Goal: Information Seeking & Learning: Learn about a topic

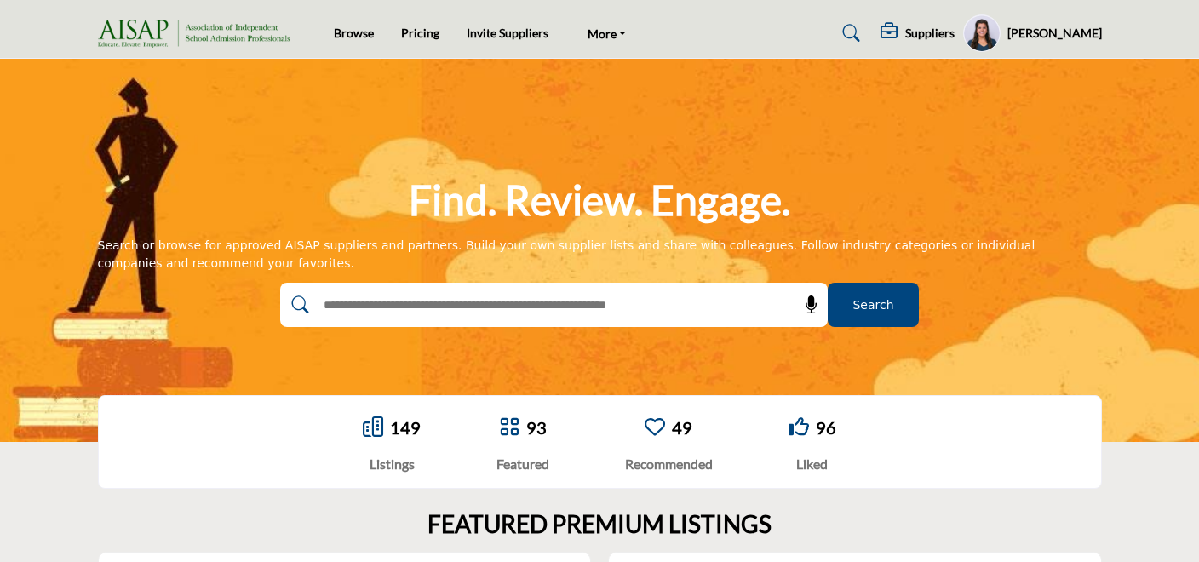
click at [1056, 37] on h5 "[PERSON_NAME]" at bounding box center [1054, 33] width 94 height 17
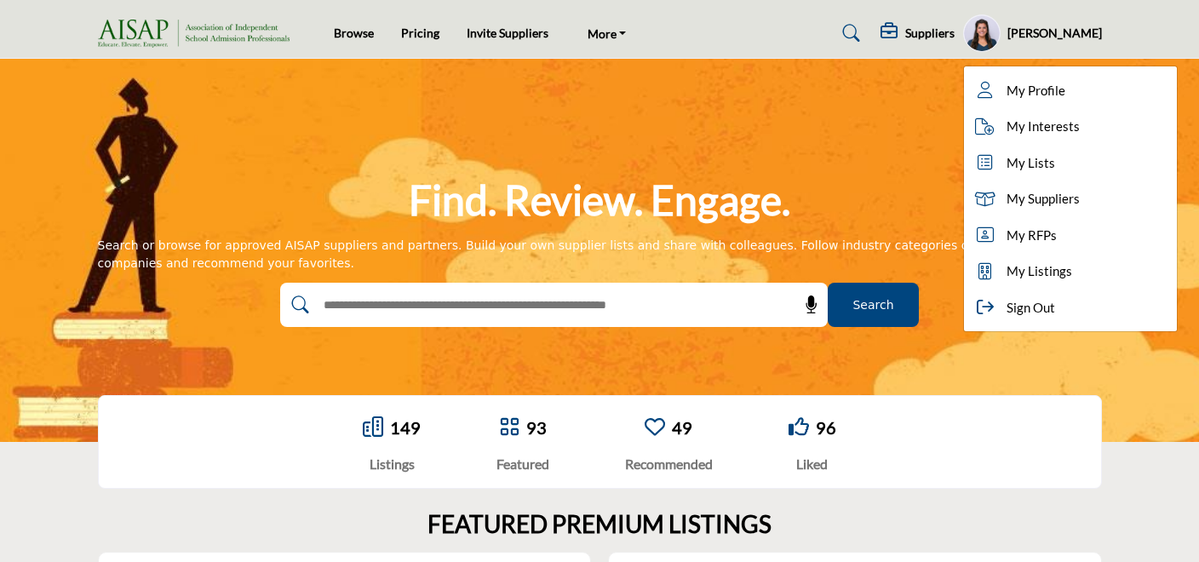
click at [787, 40] on div "Suppliers Pricing Page Media Kit Active" at bounding box center [914, 32] width 374 height 37
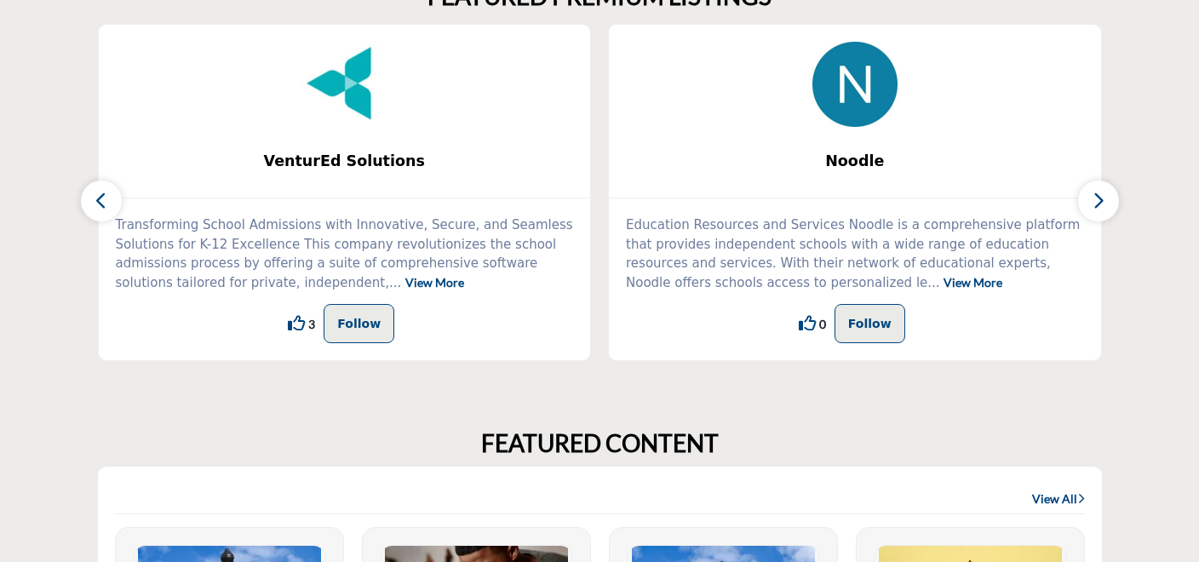
click at [1102, 202] on icon "button" at bounding box center [1098, 200] width 14 height 21
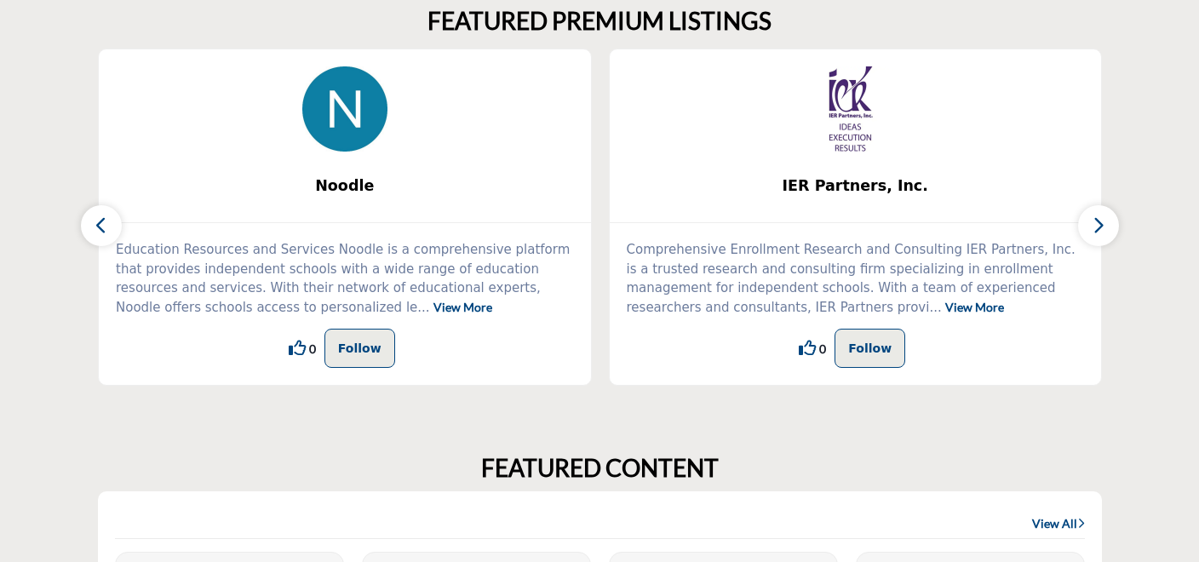
scroll to position [483, 0]
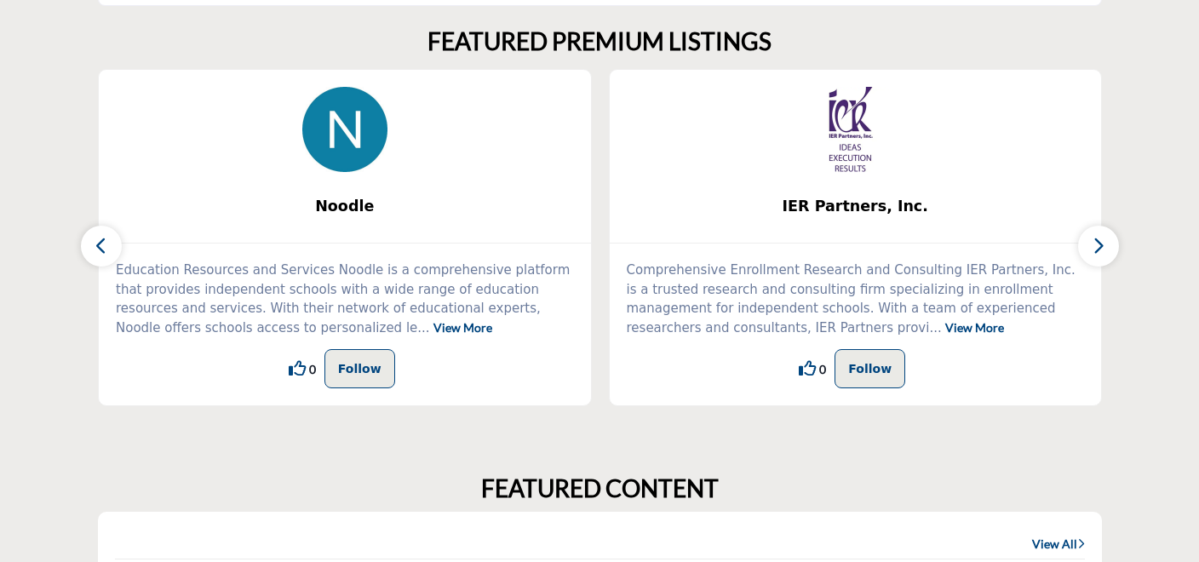
click at [1098, 248] on icon "button" at bounding box center [1098, 245] width 14 height 21
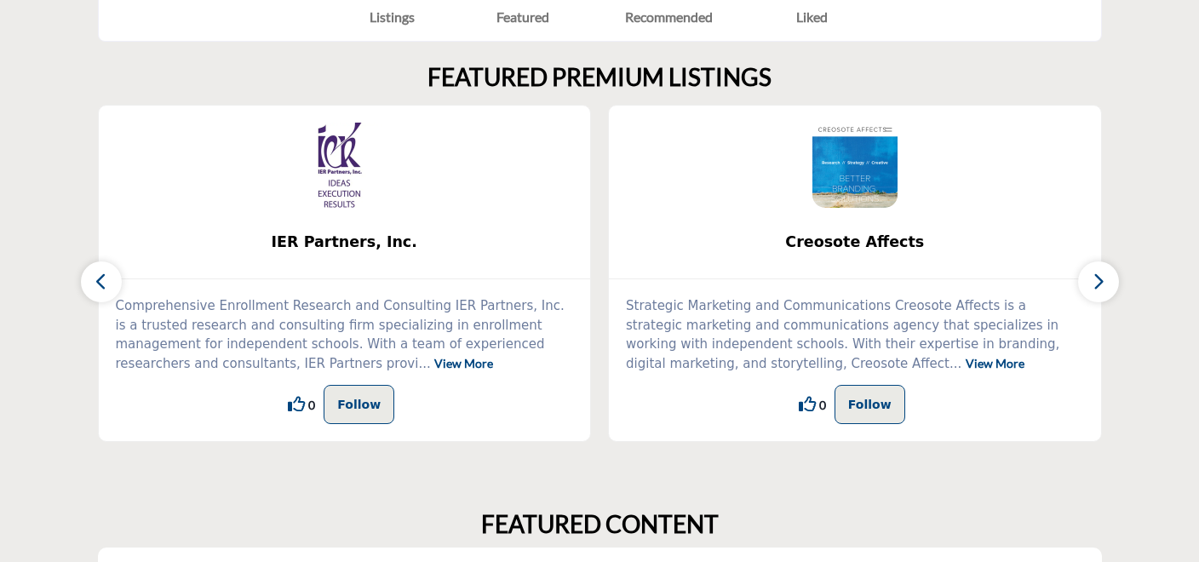
scroll to position [430, 0]
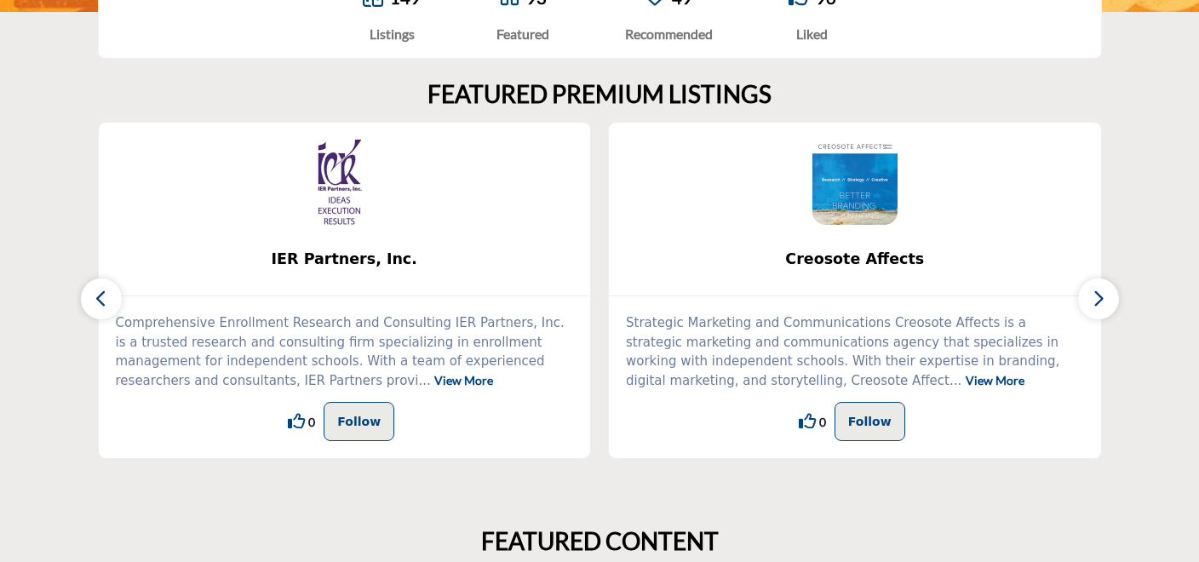
click at [1102, 298] on icon "button" at bounding box center [1098, 298] width 14 height 21
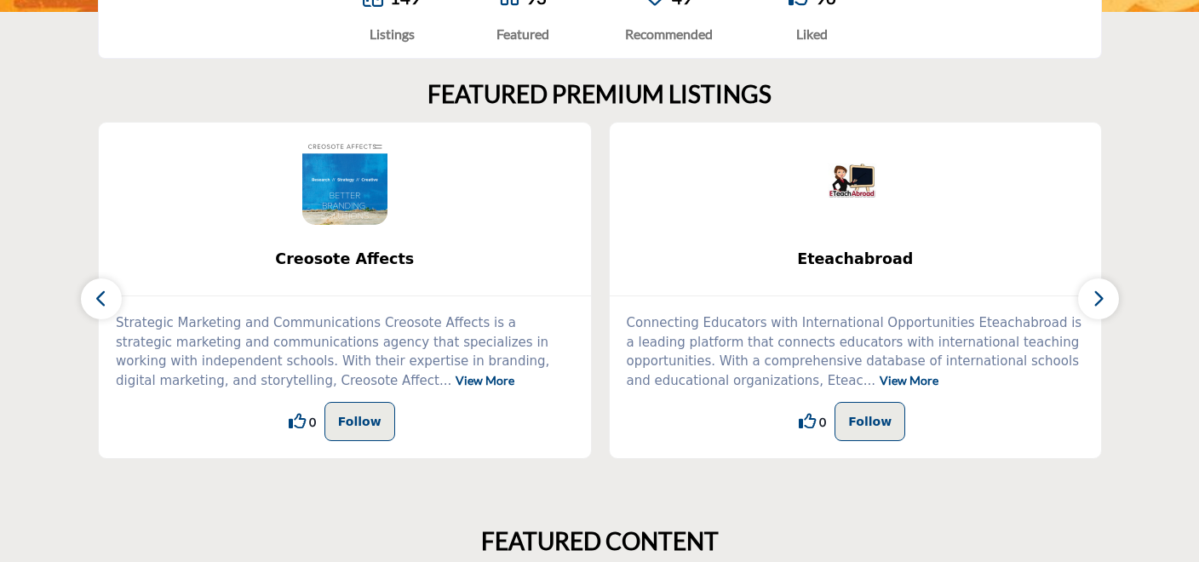
click at [1102, 298] on icon "button" at bounding box center [1098, 298] width 14 height 21
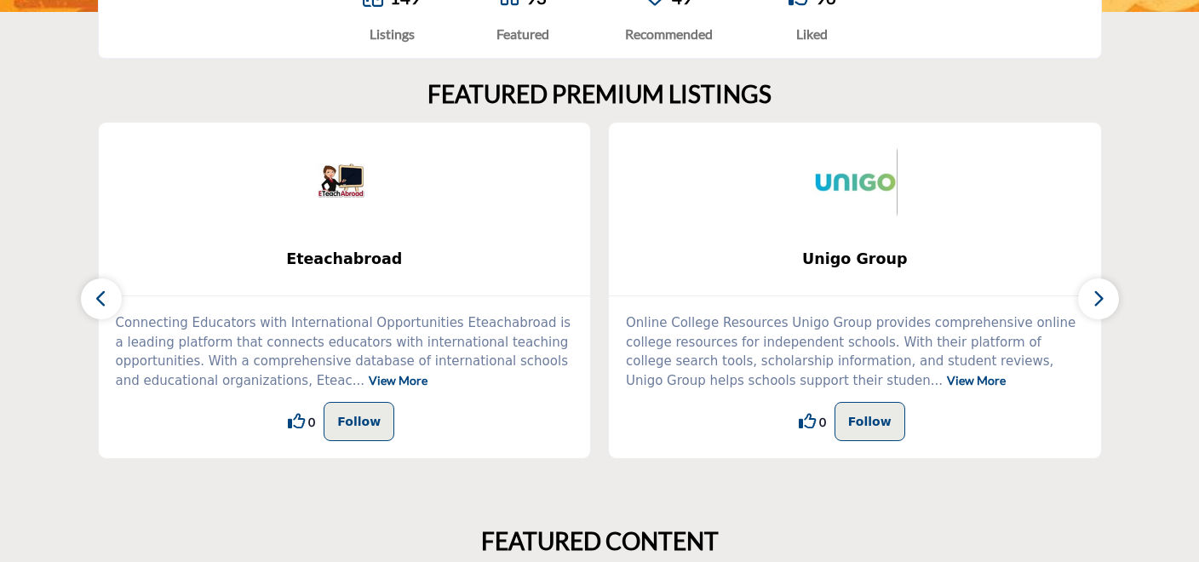
click at [1102, 298] on icon "button" at bounding box center [1098, 298] width 14 height 21
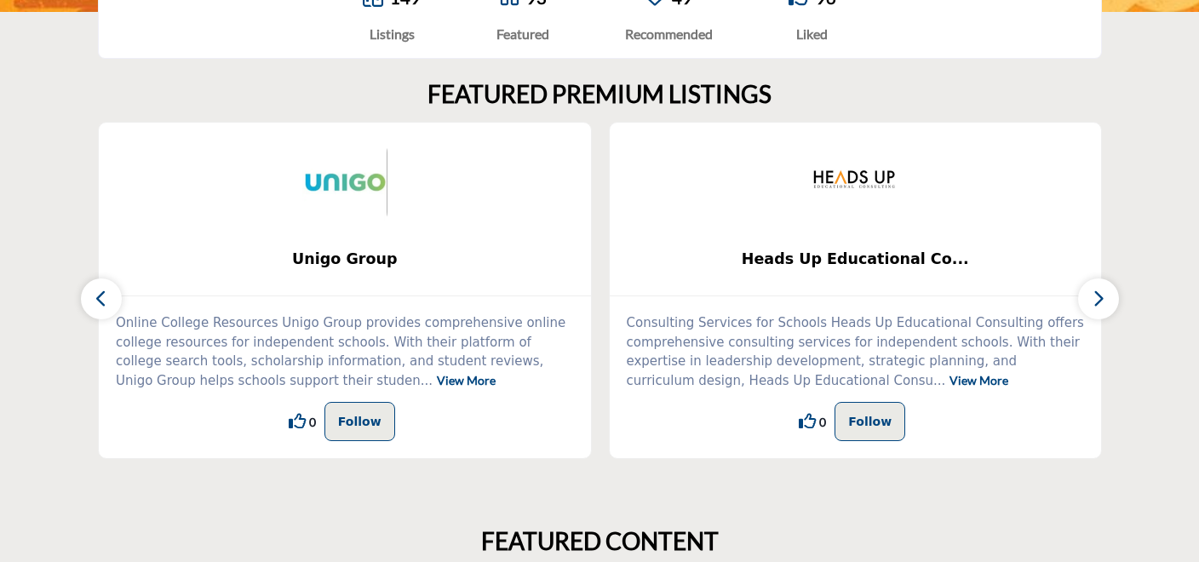
click at [1102, 298] on icon "button" at bounding box center [1098, 298] width 14 height 21
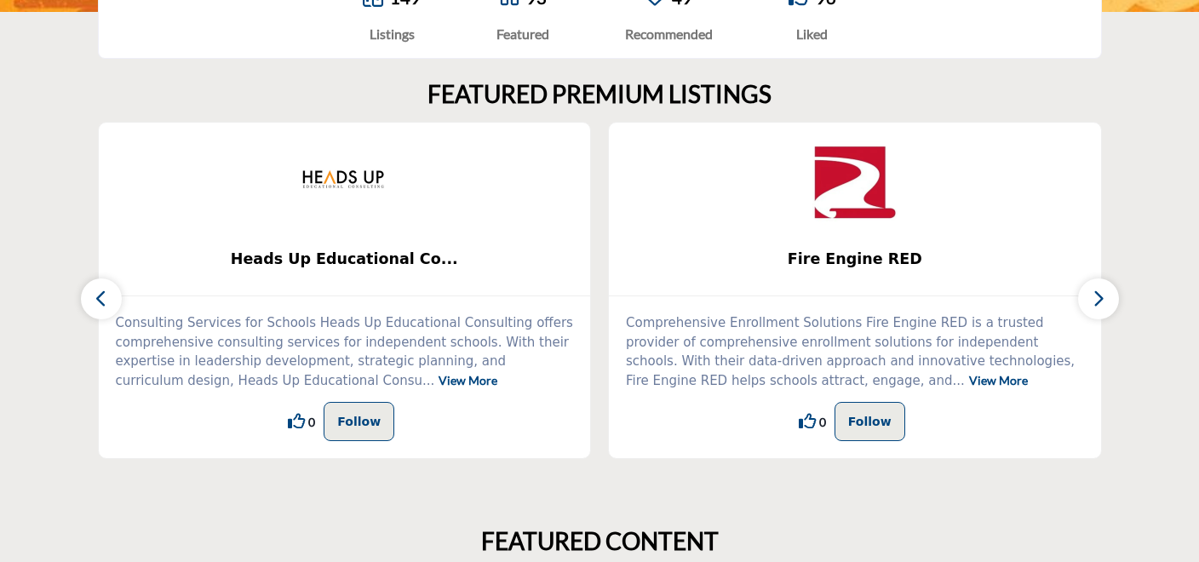
click at [1102, 298] on icon "button" at bounding box center [1098, 298] width 14 height 21
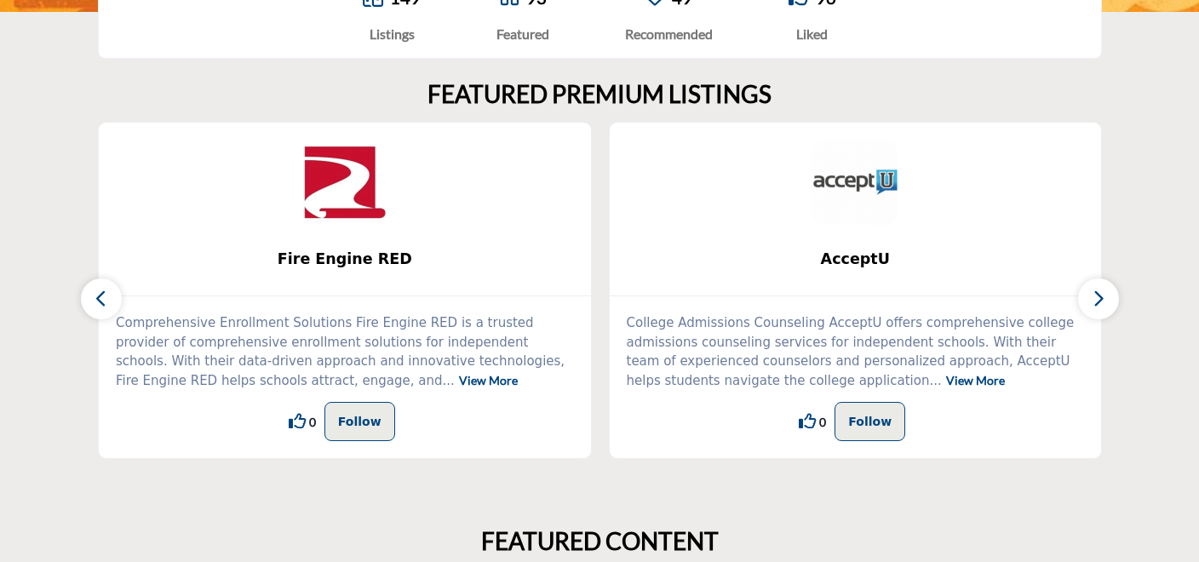
click at [1102, 298] on icon "button" at bounding box center [1098, 298] width 14 height 21
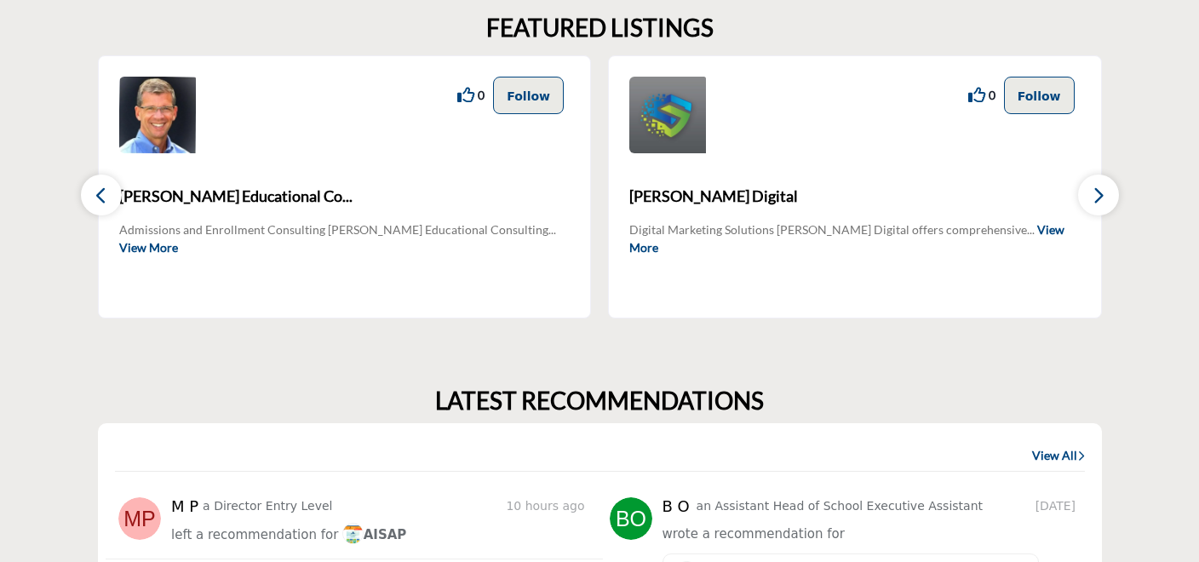
scroll to position [1586, 0]
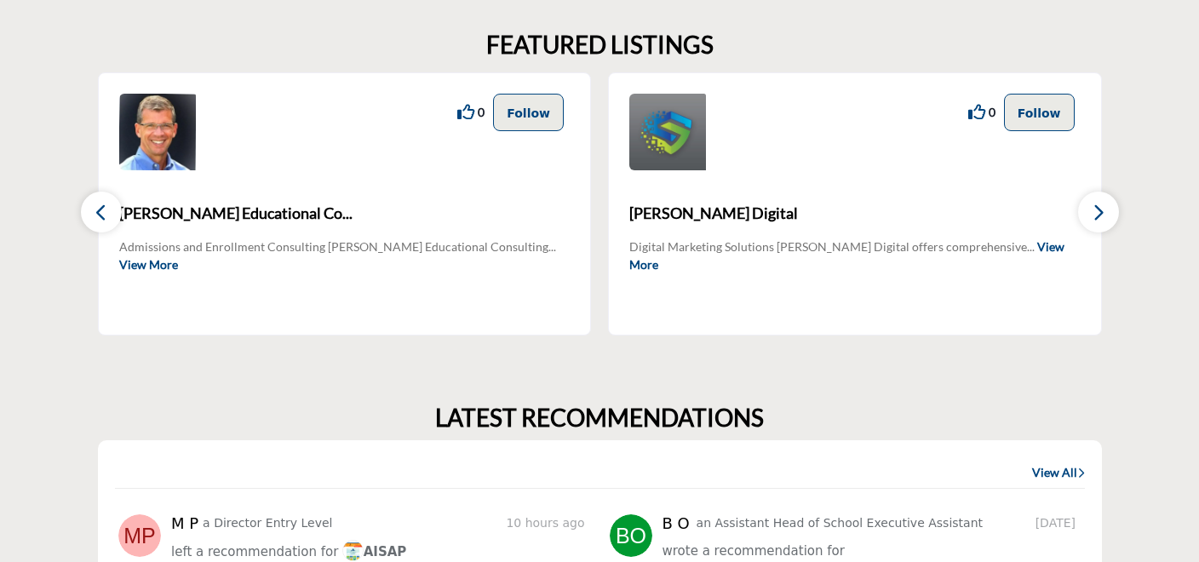
click at [1101, 221] on icon "button" at bounding box center [1098, 212] width 14 height 21
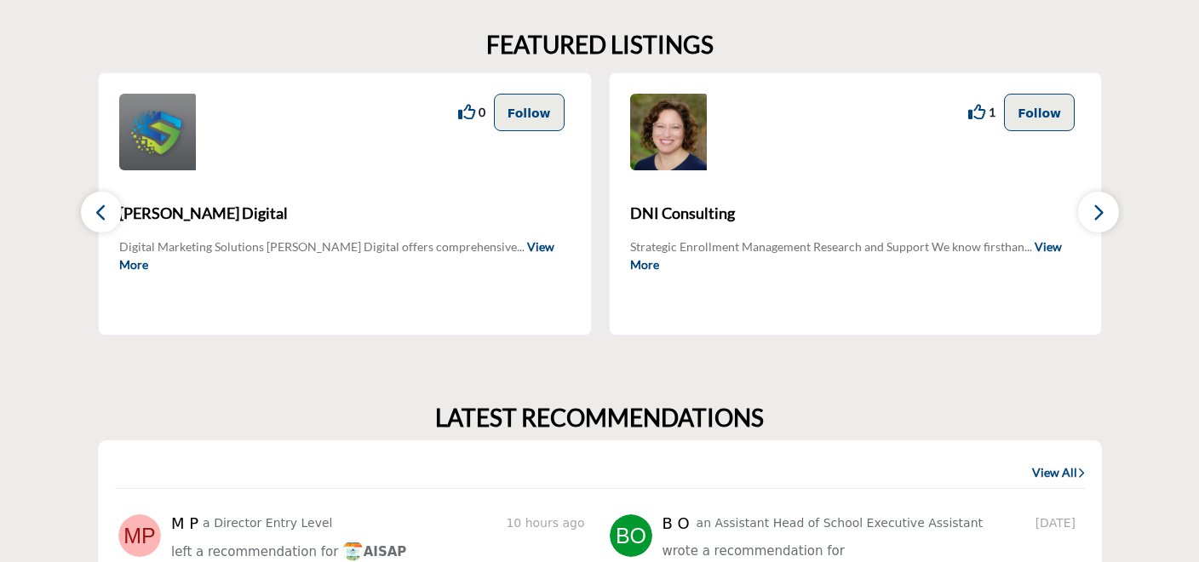
click at [1101, 220] on icon "button" at bounding box center [1098, 212] width 14 height 21
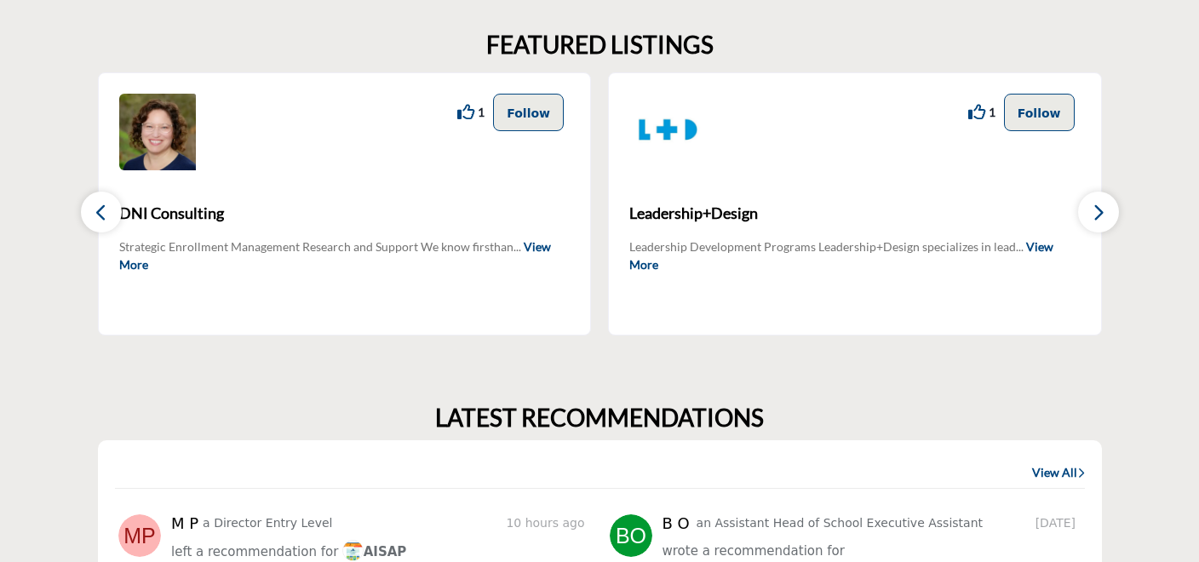
click at [1101, 220] on icon "button" at bounding box center [1098, 212] width 14 height 21
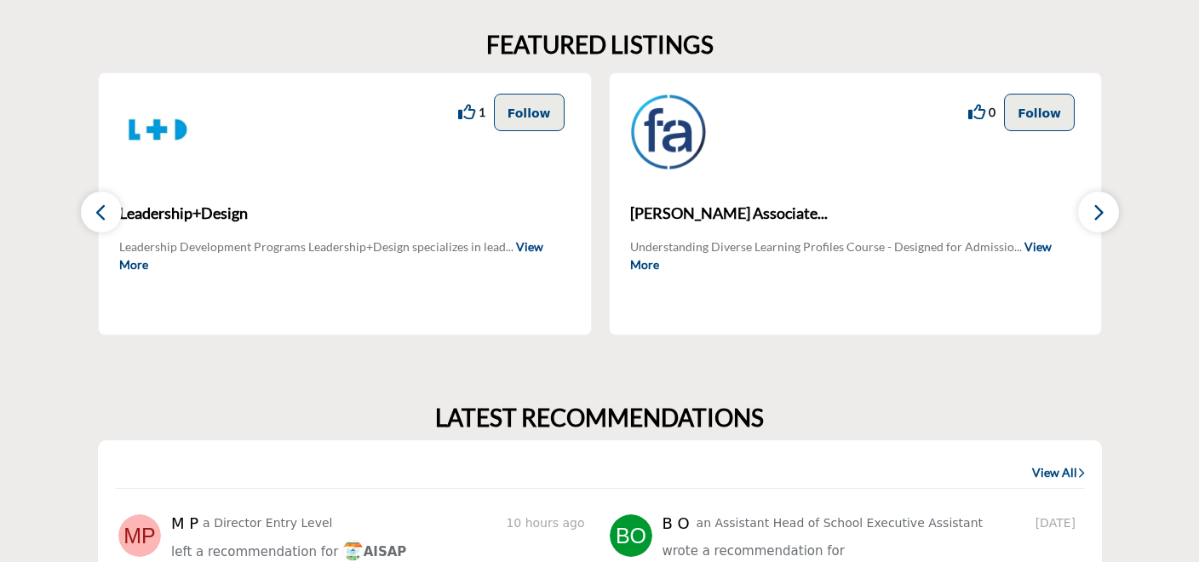
click at [1101, 220] on icon "button" at bounding box center [1098, 212] width 14 height 21
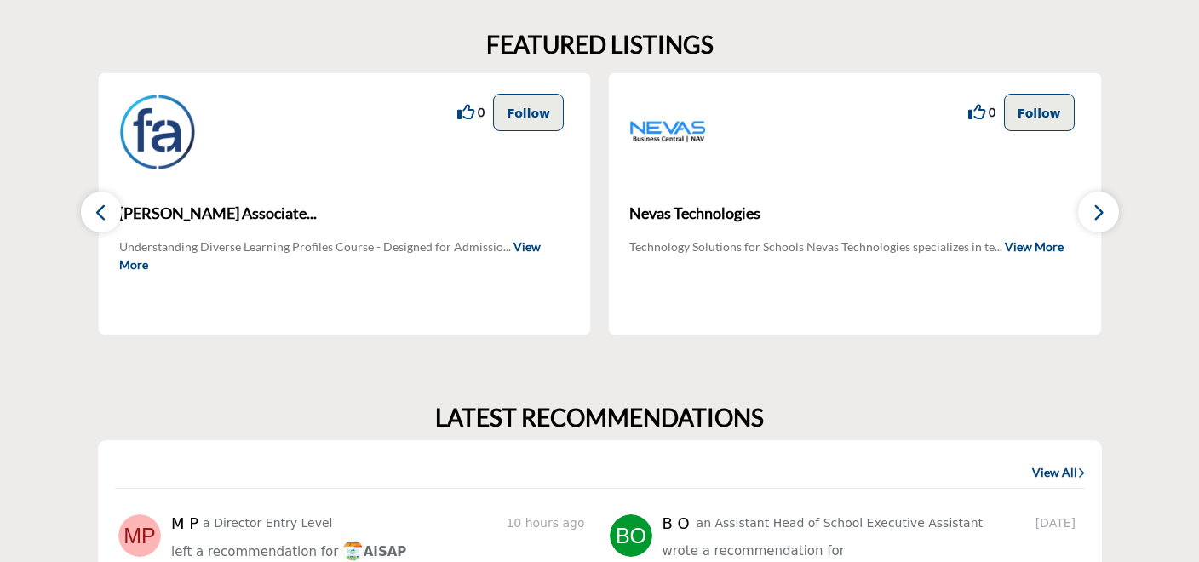
click at [1102, 217] on icon "button" at bounding box center [1098, 212] width 14 height 21
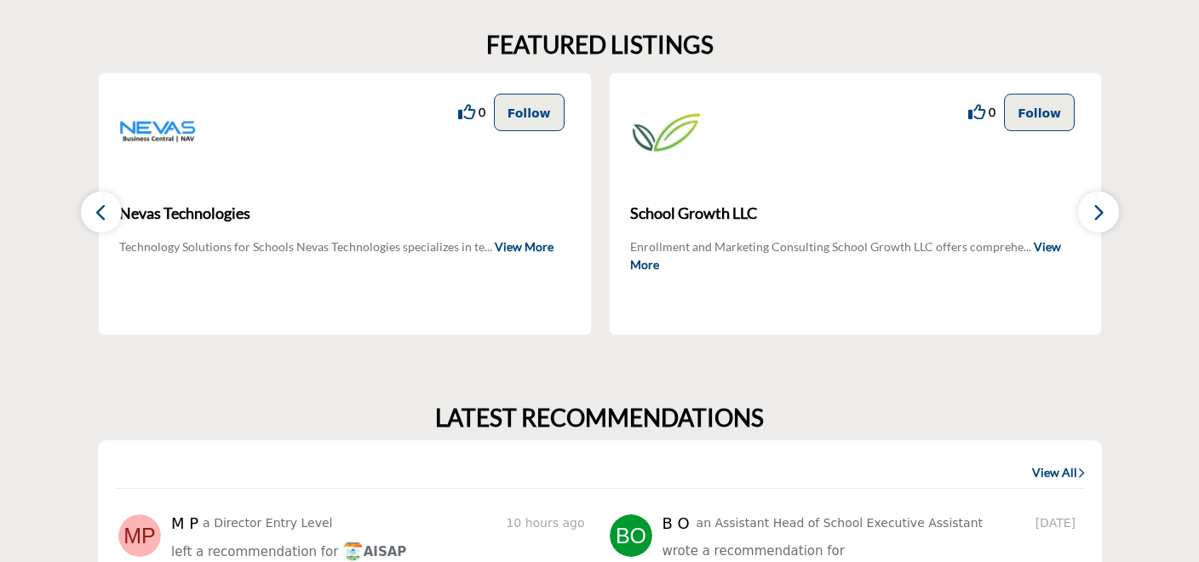
click at [1103, 217] on icon "button" at bounding box center [1098, 212] width 14 height 21
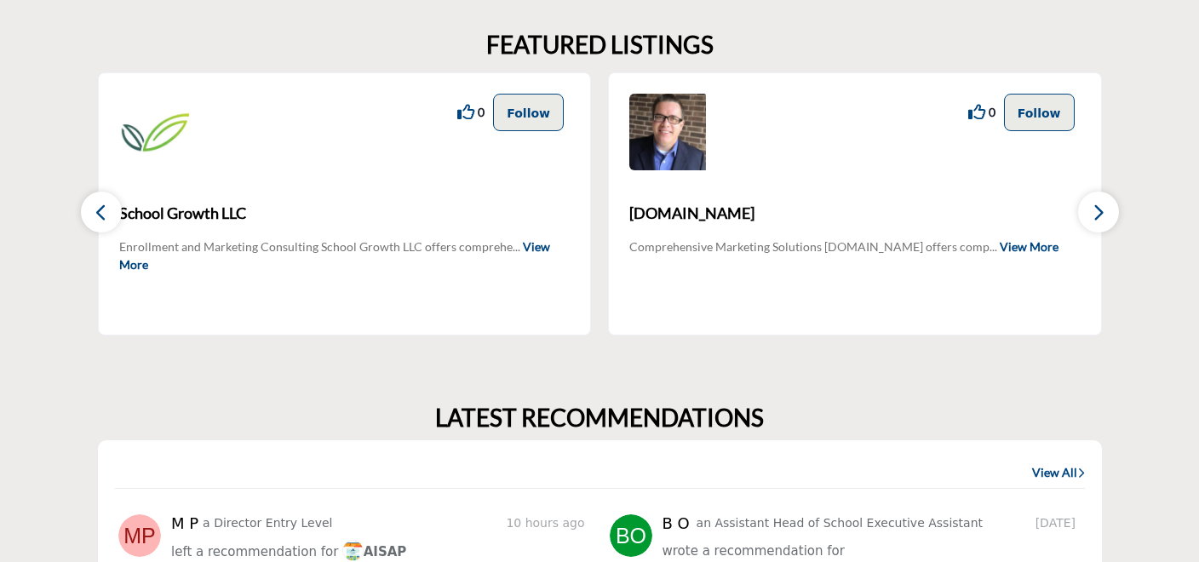
click at [1103, 217] on icon "button" at bounding box center [1098, 212] width 14 height 21
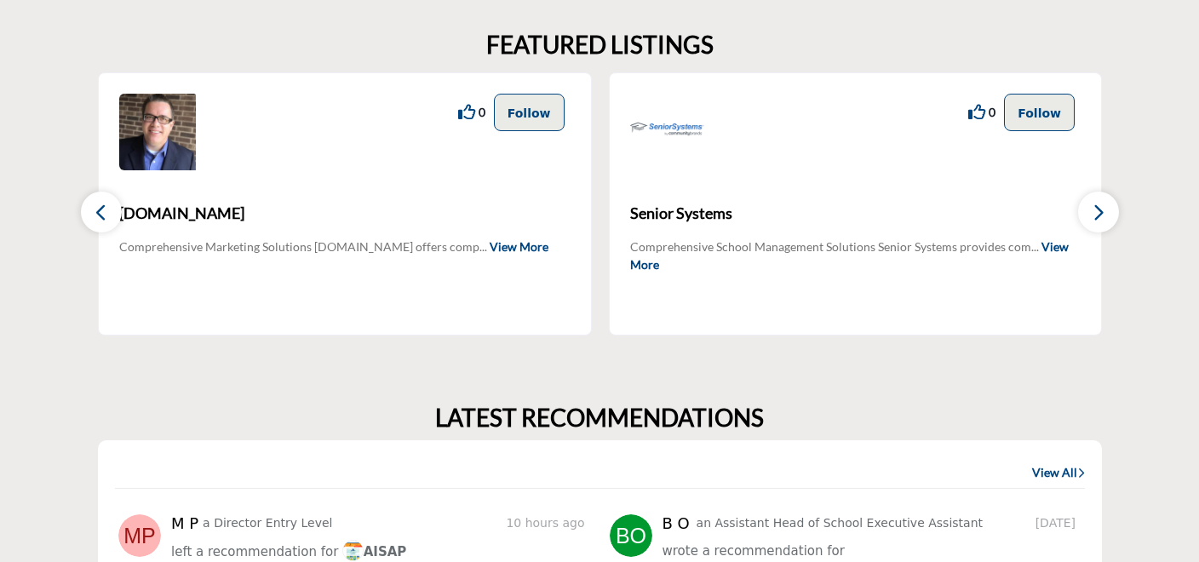
click at [1103, 217] on icon "button" at bounding box center [1098, 212] width 14 height 21
click at [98, 212] on icon "button" at bounding box center [101, 212] width 14 height 21
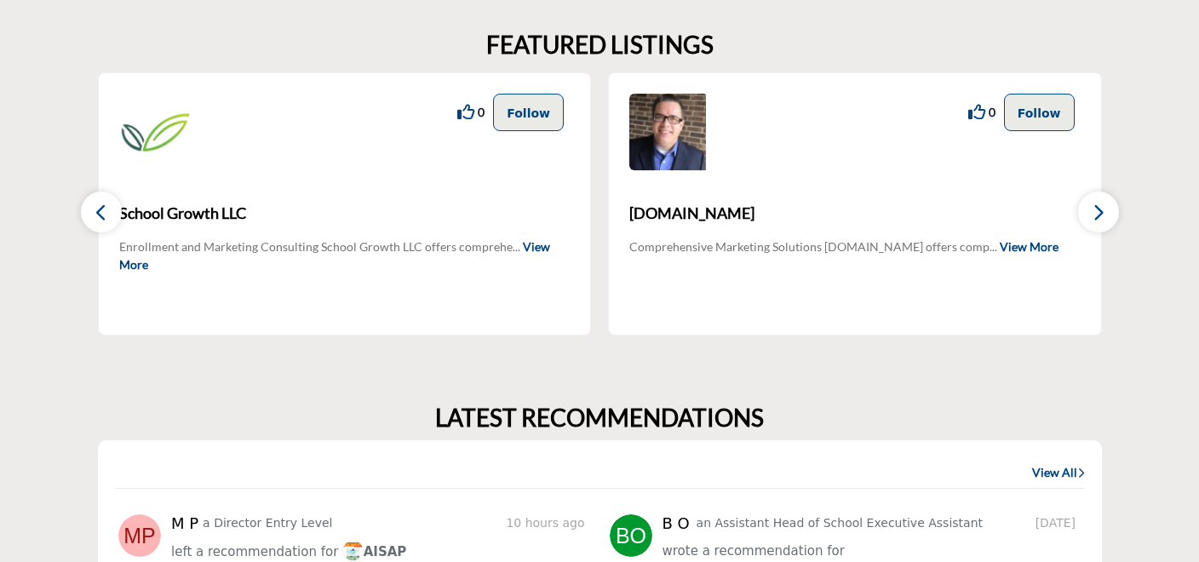
click at [98, 212] on icon "button" at bounding box center [101, 212] width 14 height 21
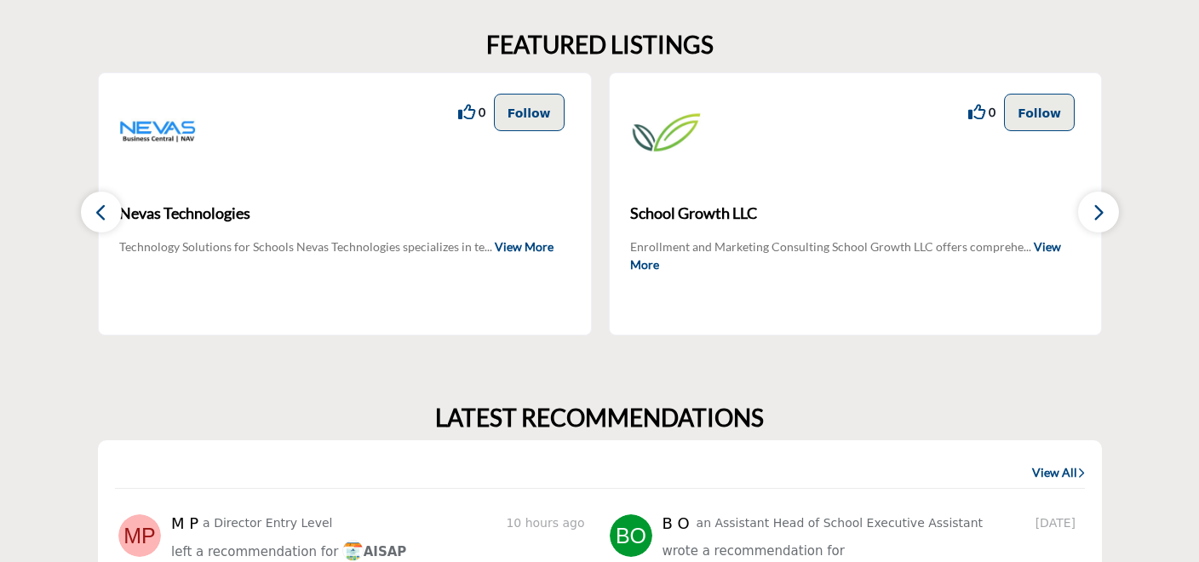
click at [98, 212] on icon "button" at bounding box center [101, 212] width 14 height 21
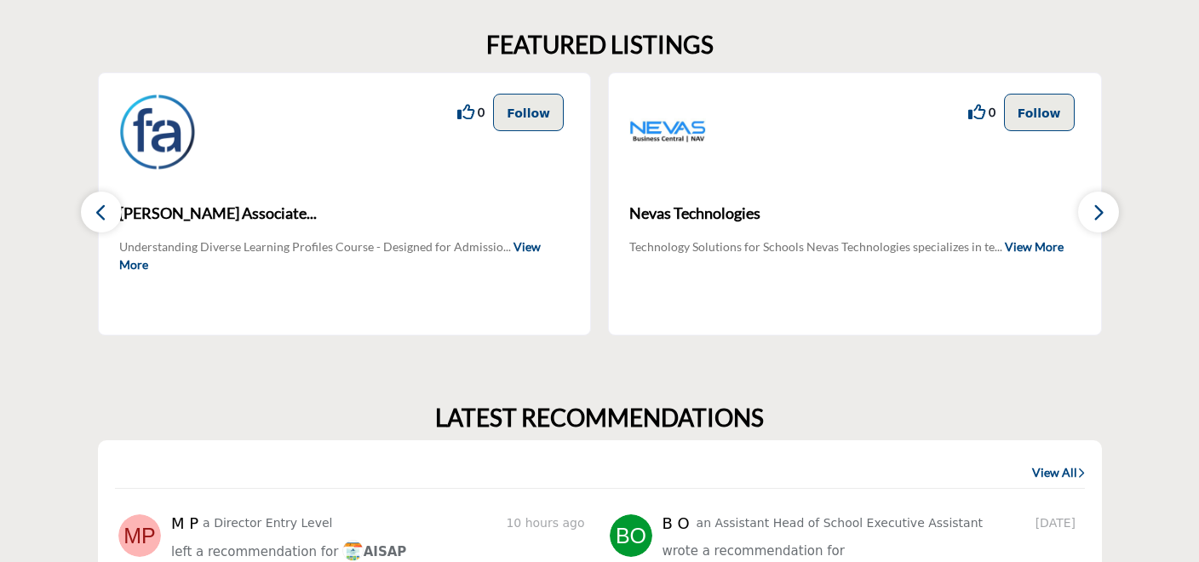
click at [98, 212] on icon "button" at bounding box center [101, 212] width 14 height 21
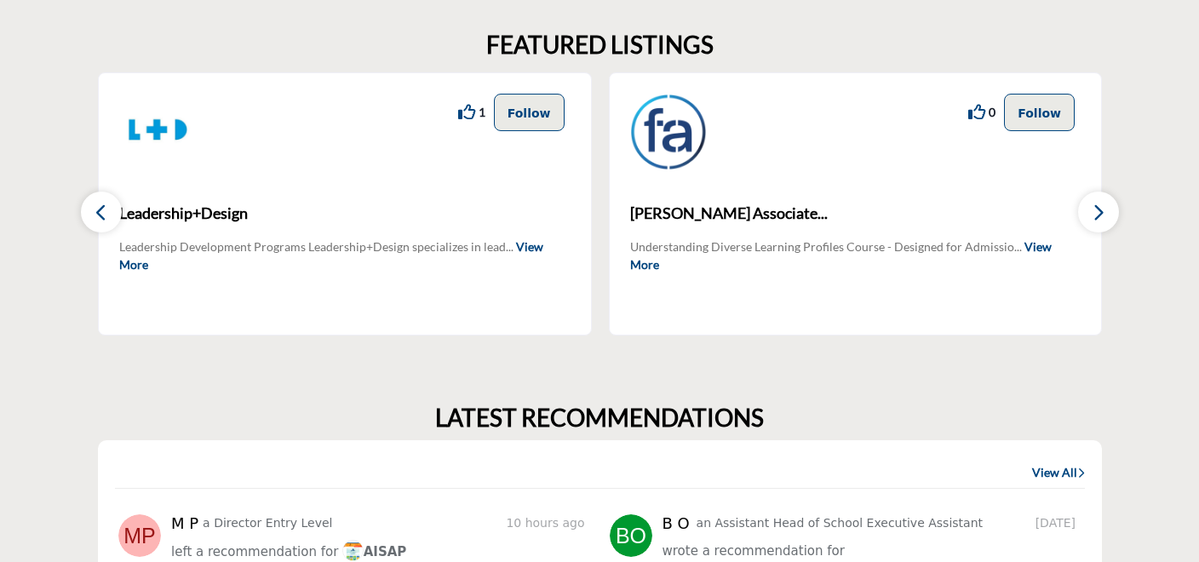
click at [98, 212] on icon "button" at bounding box center [101, 212] width 14 height 21
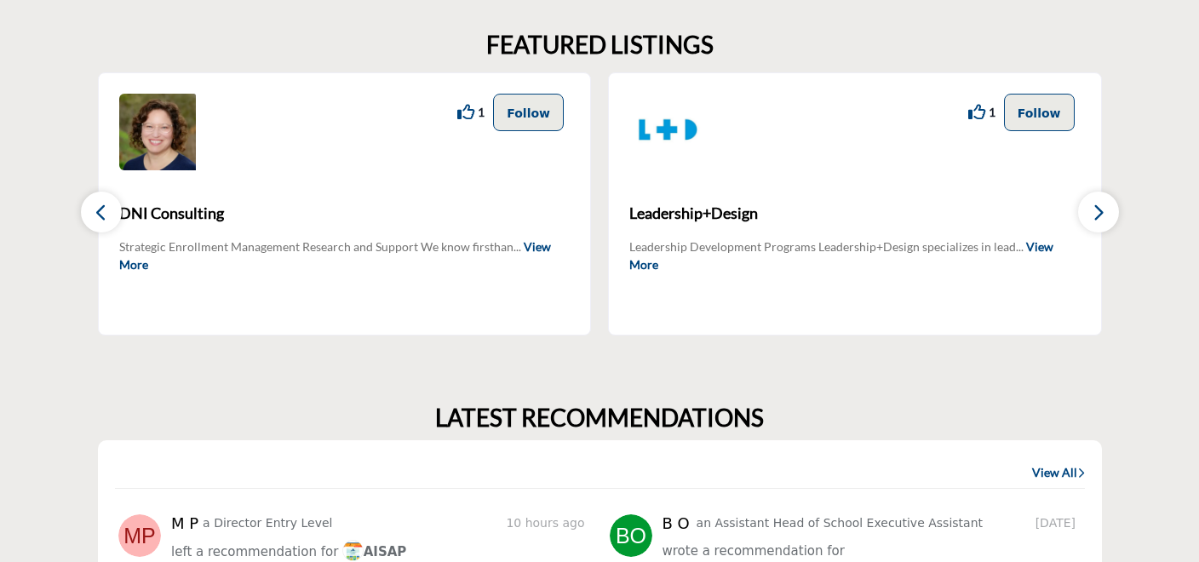
click at [98, 212] on icon "button" at bounding box center [101, 212] width 14 height 21
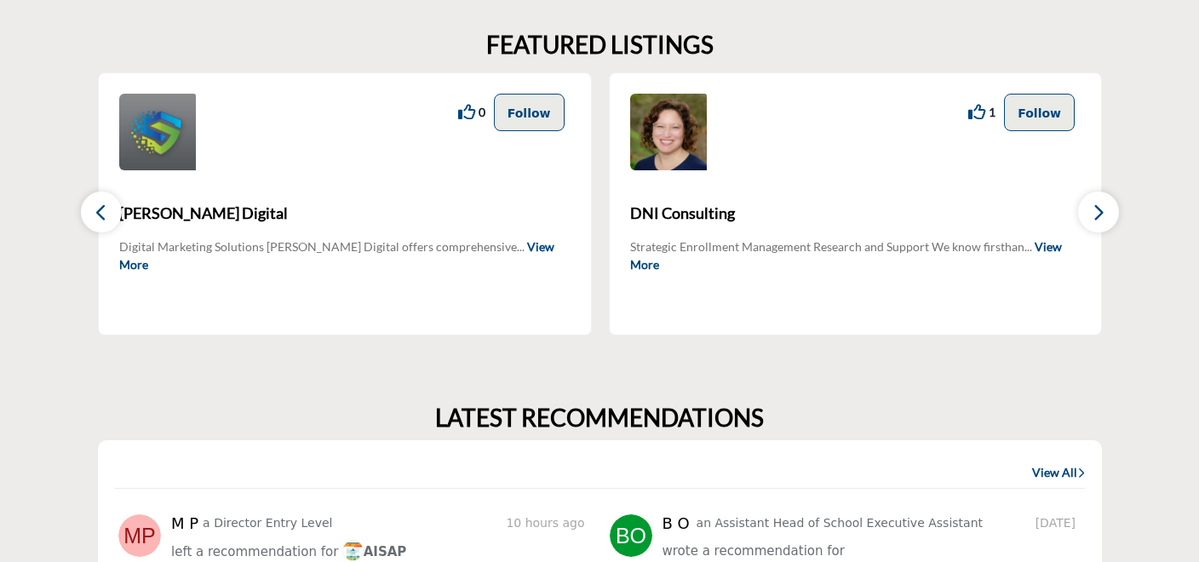
click at [98, 212] on icon "button" at bounding box center [101, 212] width 14 height 21
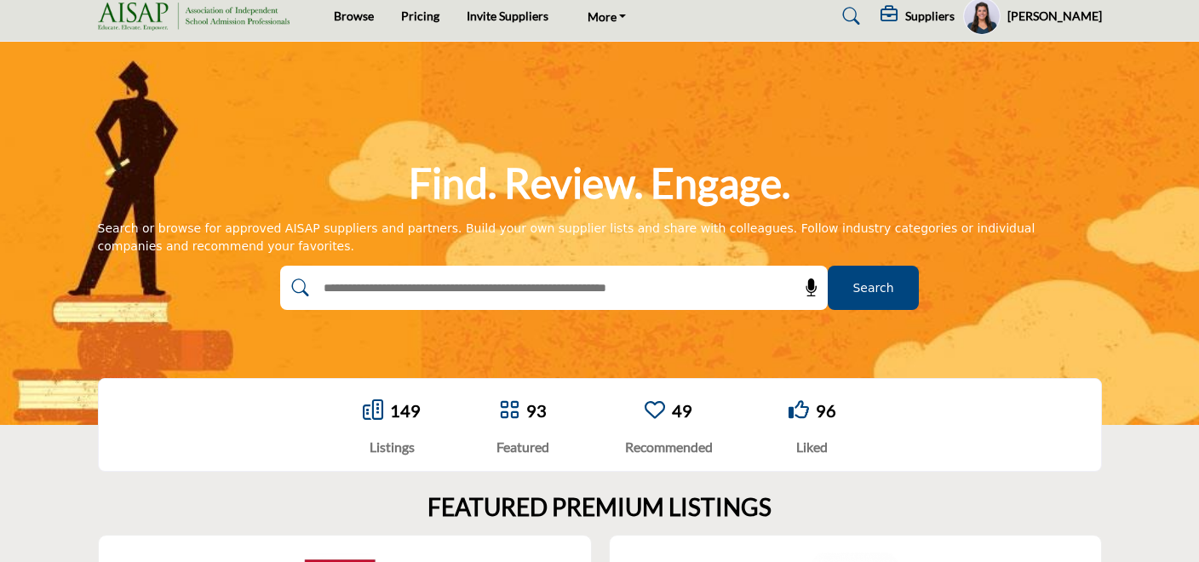
scroll to position [0, 0]
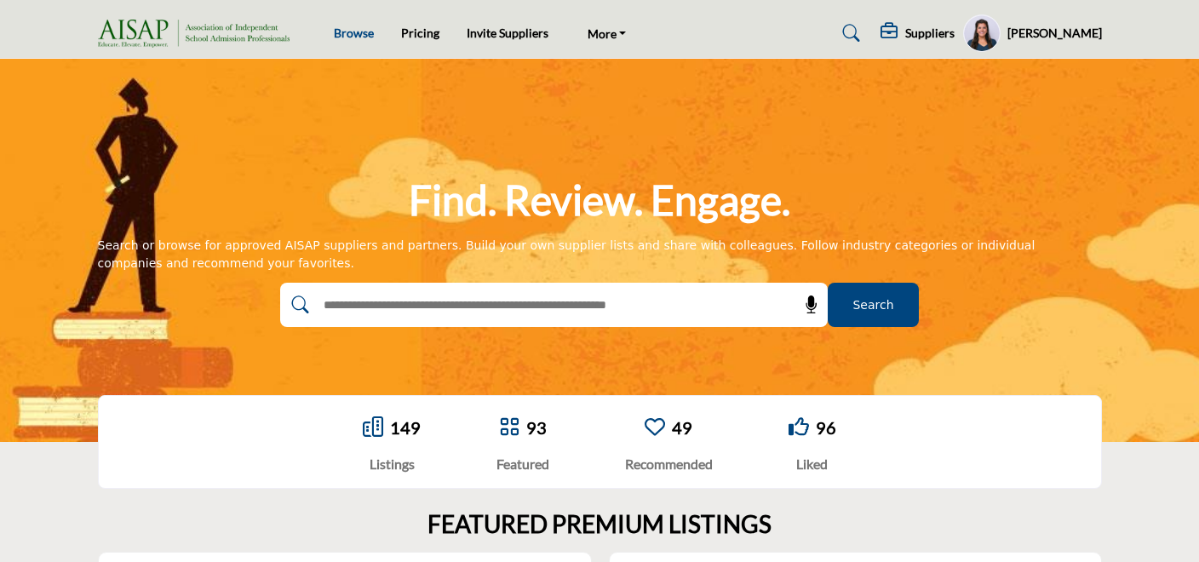
click at [365, 28] on link "Browse" at bounding box center [354, 33] width 40 height 14
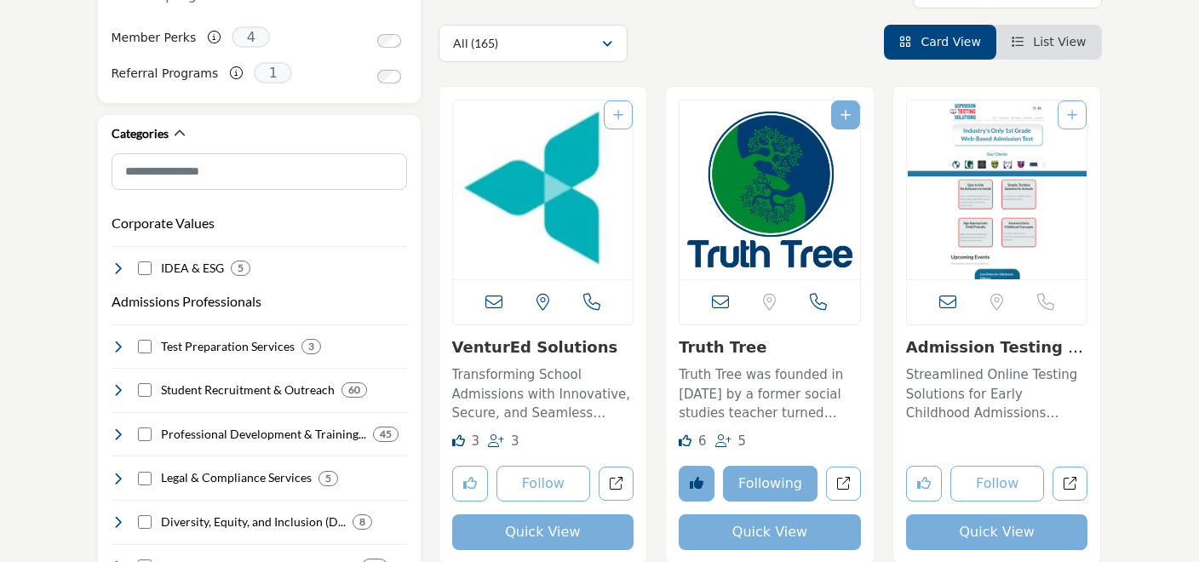
scroll to position [332, 0]
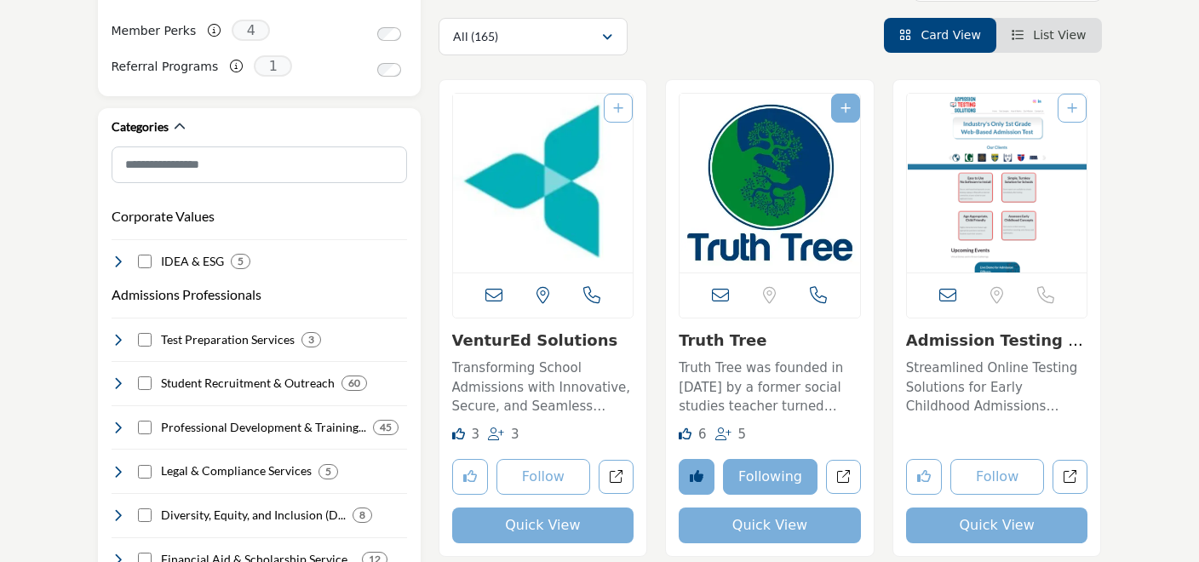
click at [753, 210] on img "Open Listing in new tab" at bounding box center [769, 183] width 180 height 179
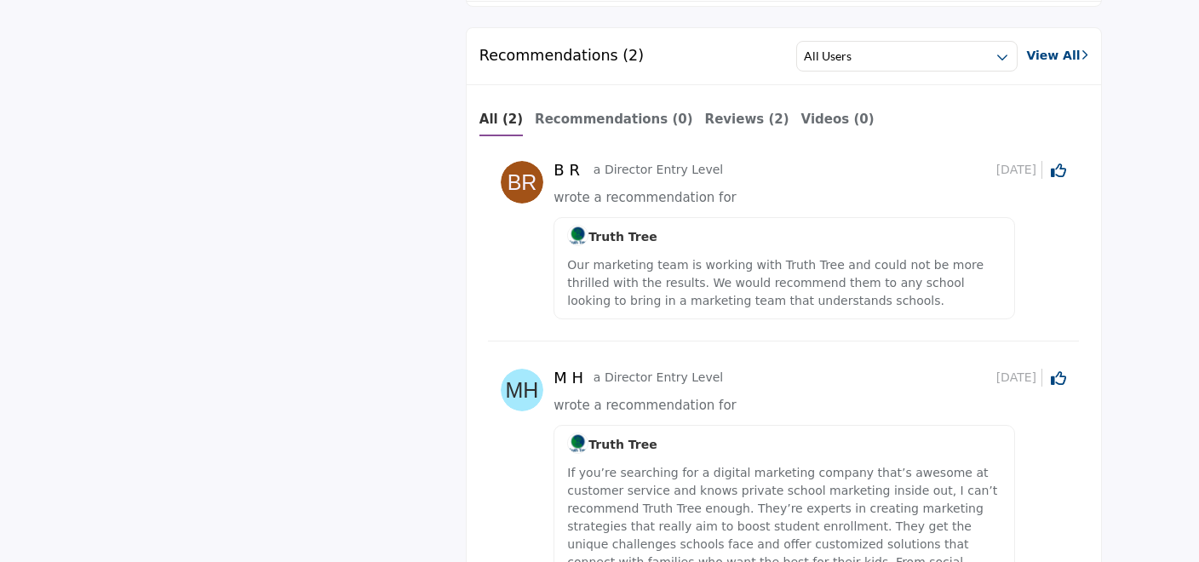
scroll to position [2210, 0]
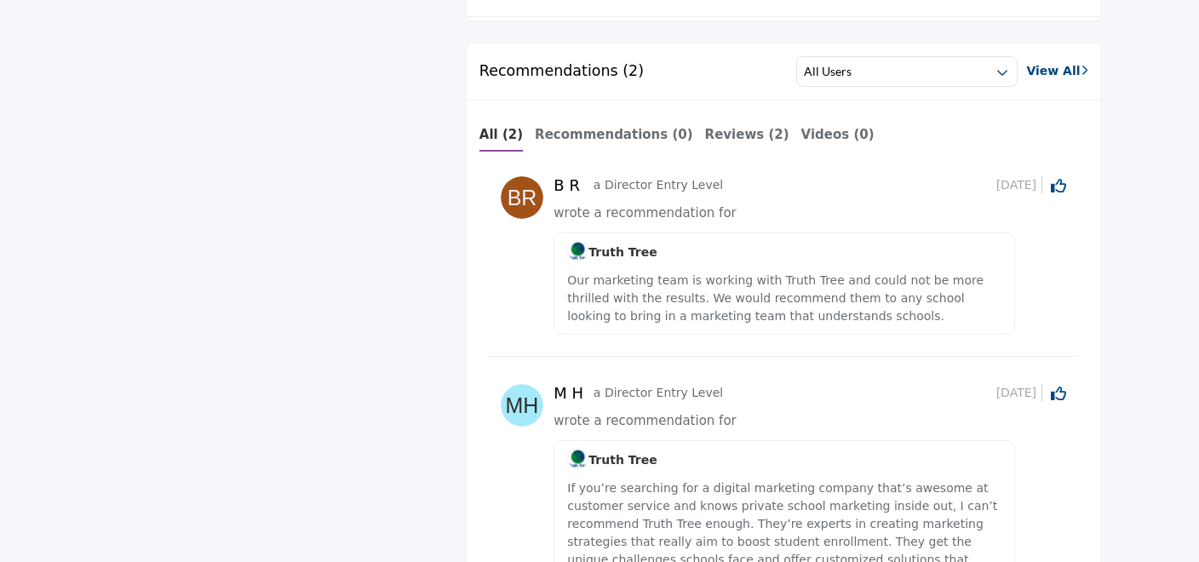
click at [1039, 72] on link "View All" at bounding box center [1056, 71] width 61 height 18
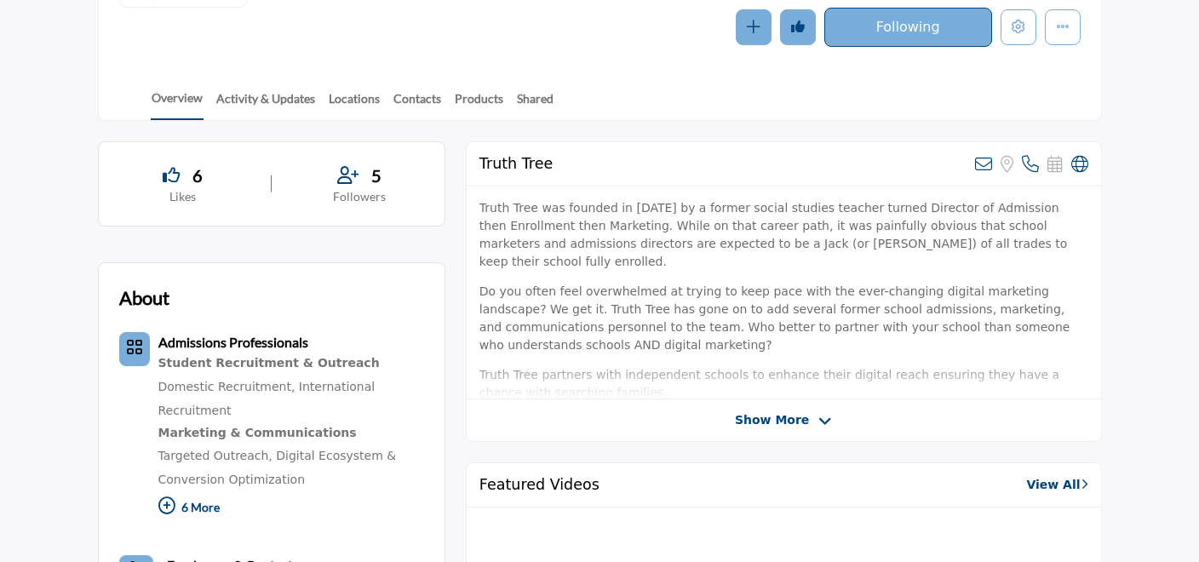
scroll to position [0, 0]
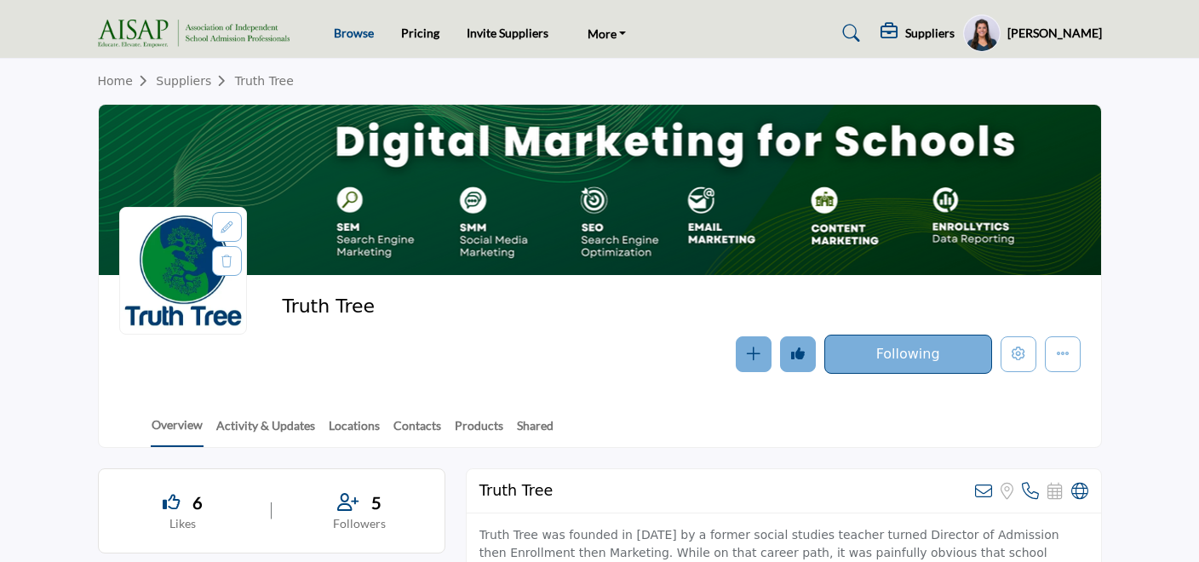
click at [352, 31] on link "Browse" at bounding box center [354, 33] width 40 height 14
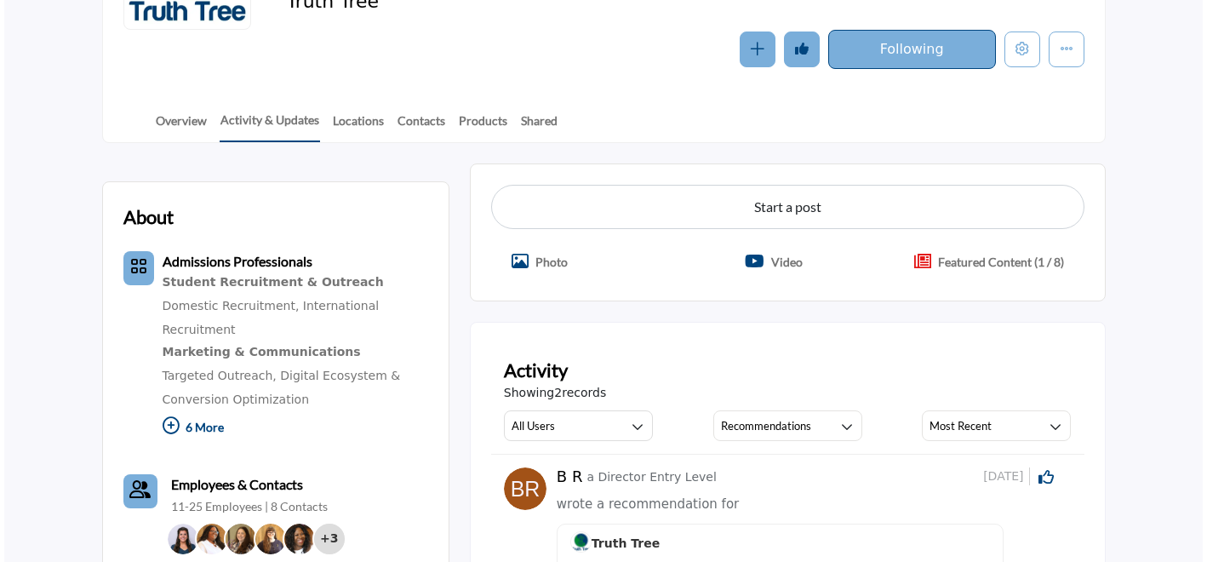
scroll to position [228, 0]
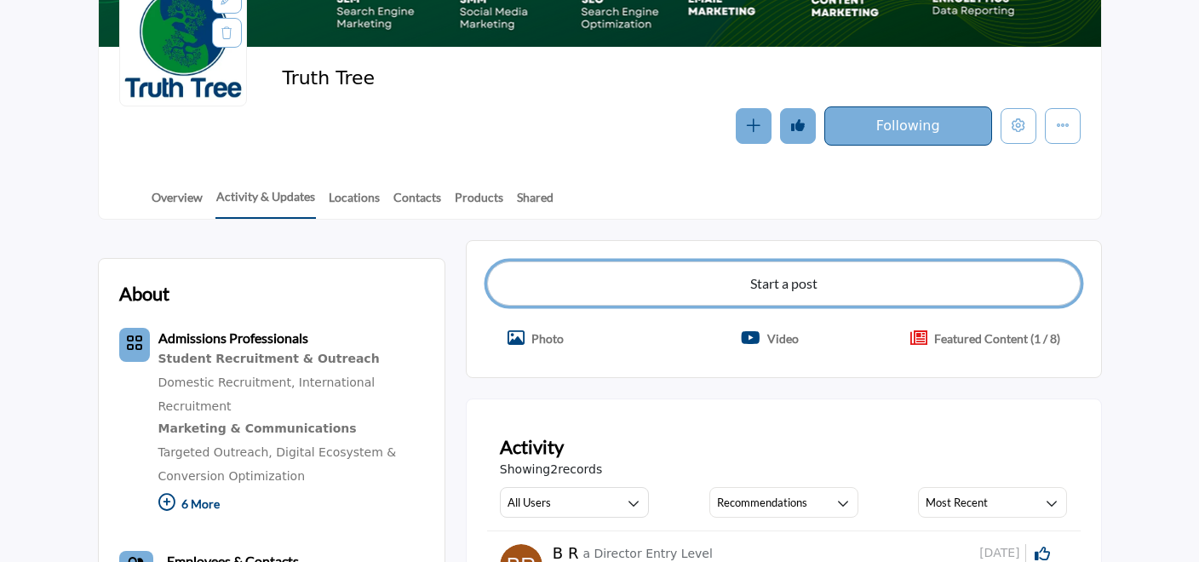
click at [630, 281] on button "Start a post" at bounding box center [783, 283] width 593 height 44
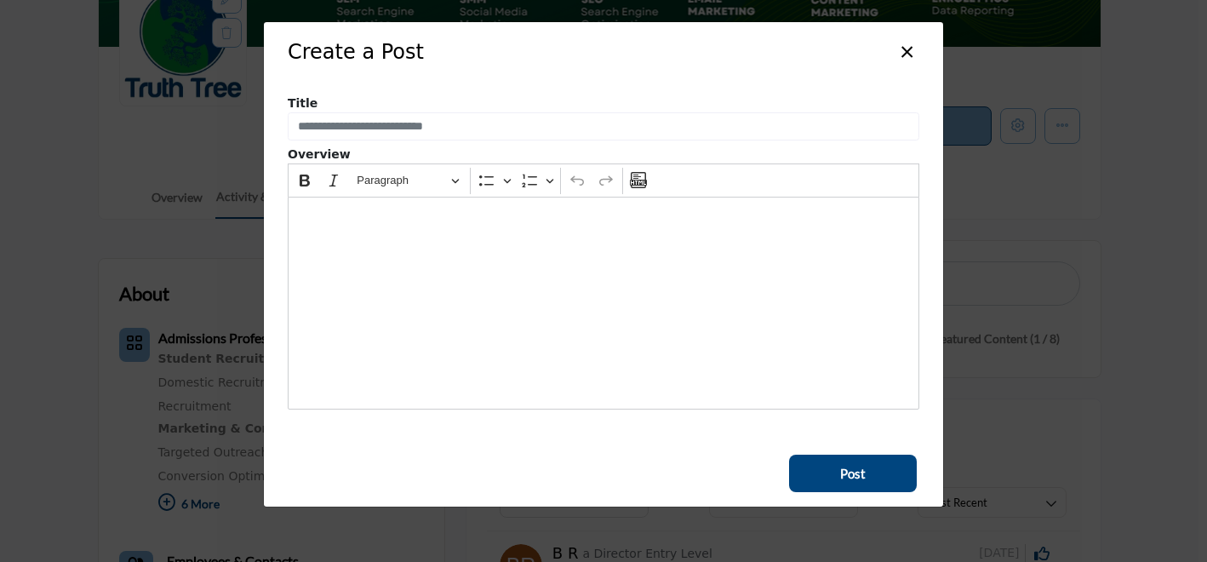
click at [908, 55] on button "×" at bounding box center [907, 50] width 25 height 32
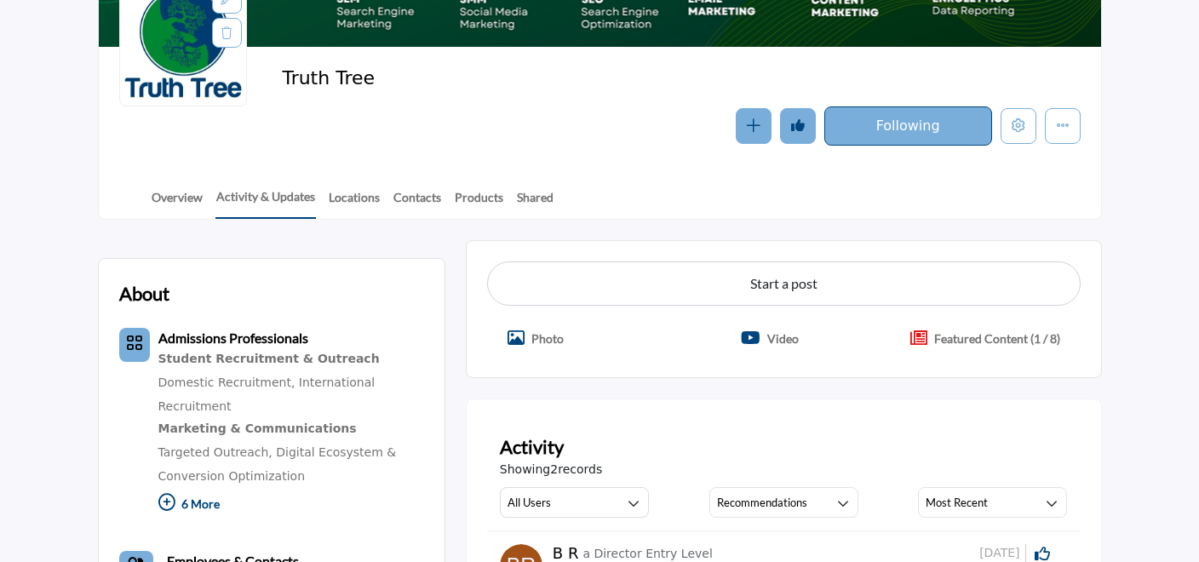
click at [962, 341] on p "Featured Content (1 / 8)" at bounding box center [997, 338] width 126 height 18
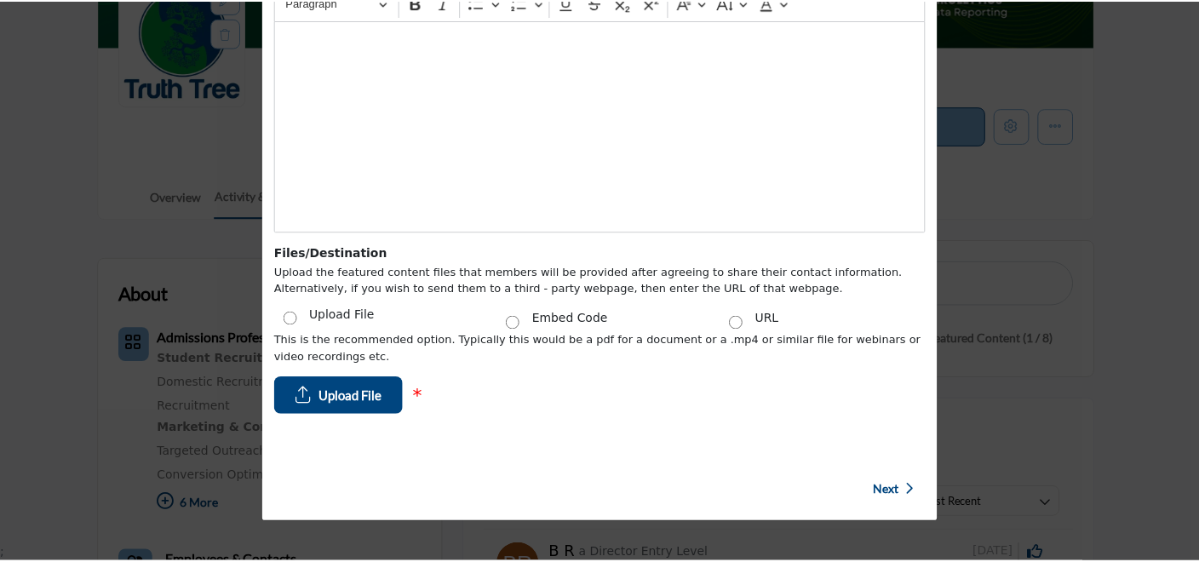
scroll to position [0, 0]
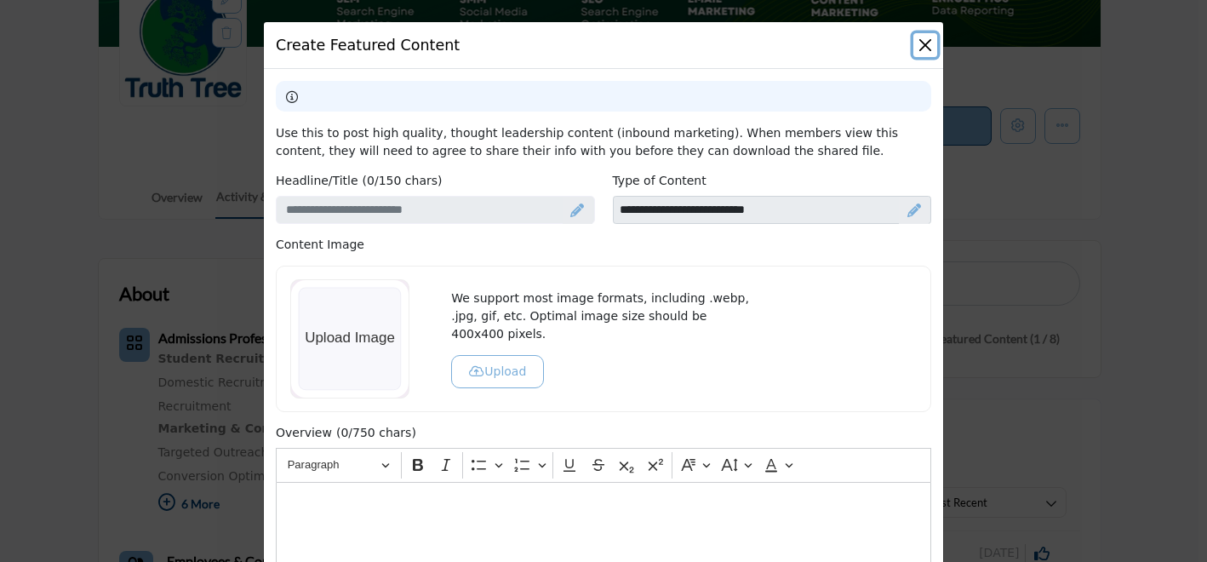
click at [925, 42] on button "Close" at bounding box center [925, 45] width 24 height 24
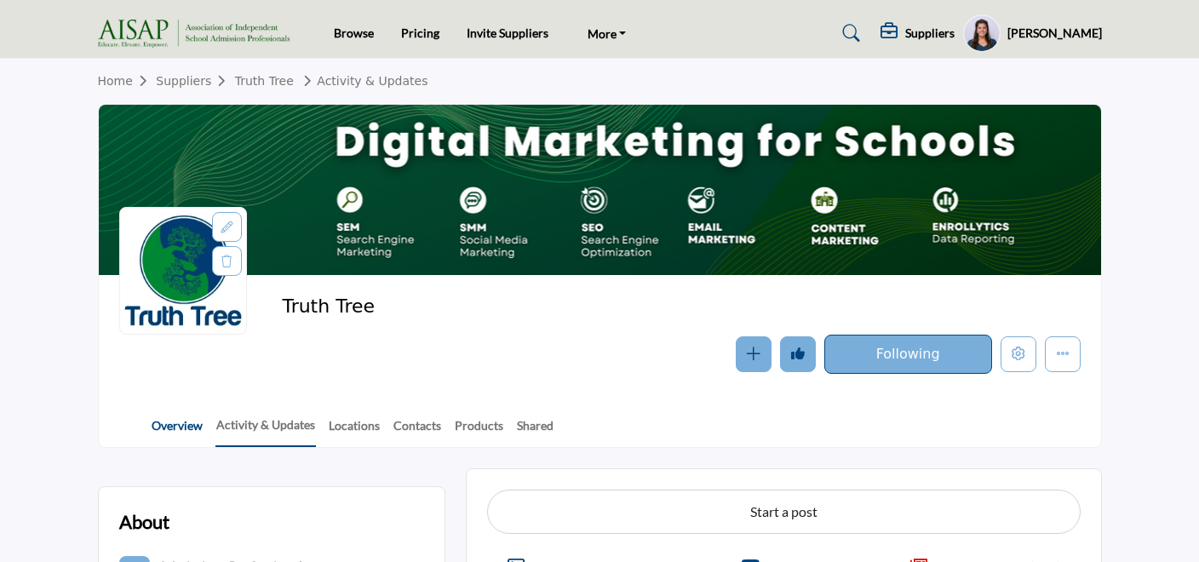
click at [189, 435] on link "Overview" at bounding box center [177, 431] width 53 height 30
click at [186, 431] on link "Overview" at bounding box center [177, 431] width 53 height 30
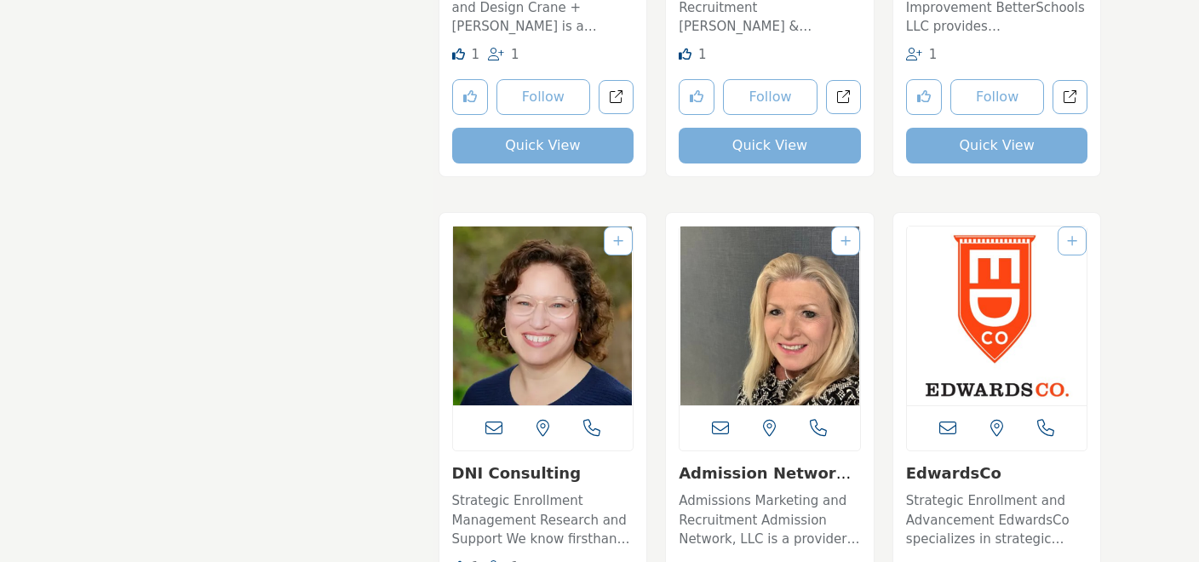
scroll to position [7432, 0]
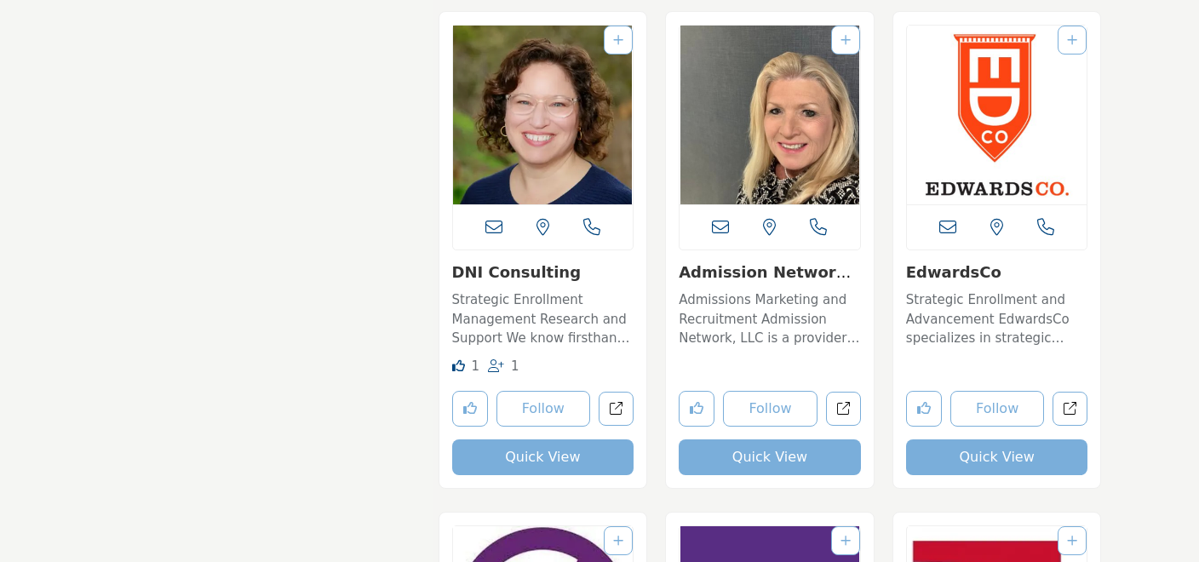
click at [552, 154] on img "Open Listing in new tab" at bounding box center [543, 115] width 180 height 179
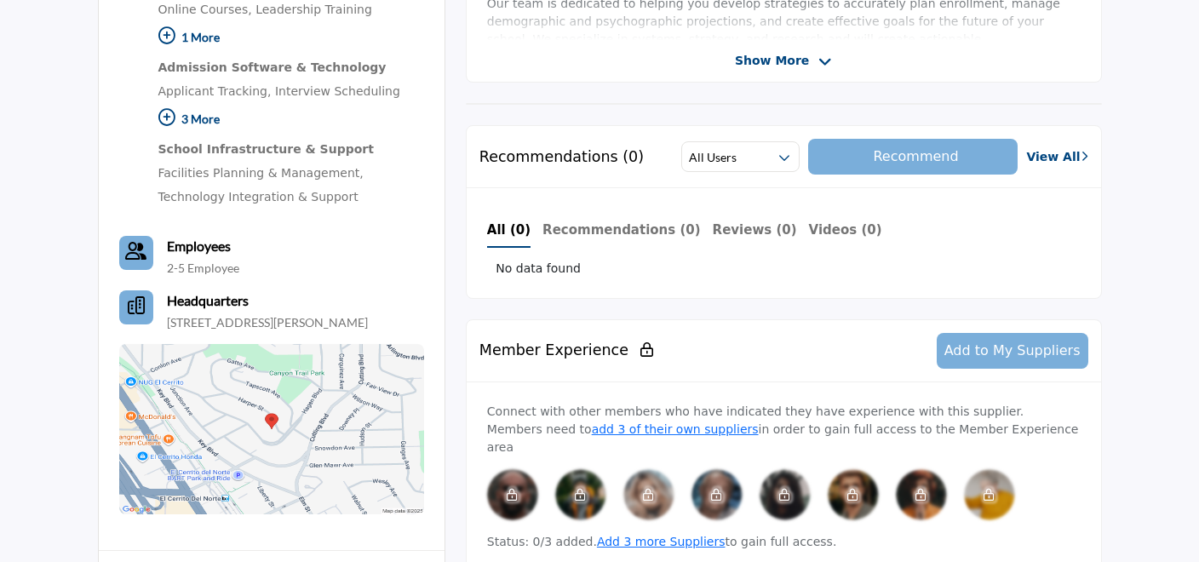
scroll to position [686, 0]
